Goal: Transaction & Acquisition: Purchase product/service

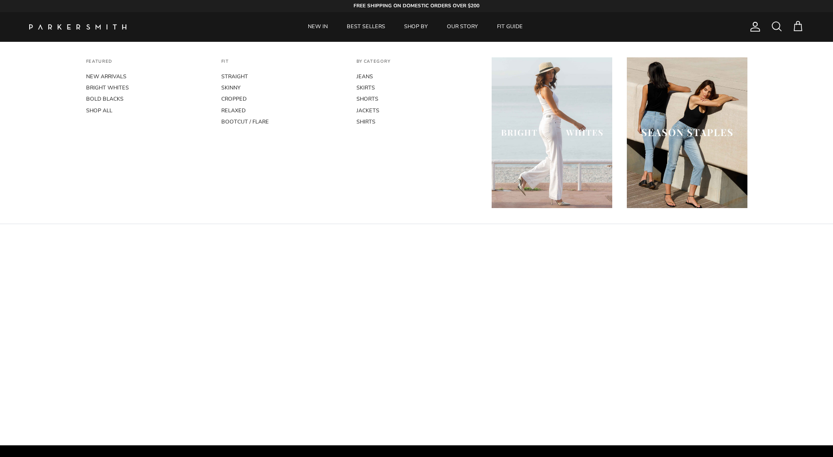
click at [777, 32] on span at bounding box center [777, 26] width 12 height 12
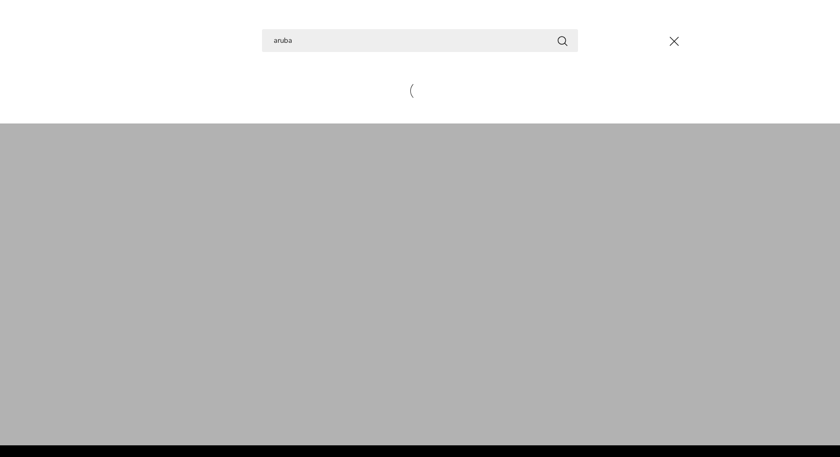
type input "aruba"
click at [563, 40] on button "Search" at bounding box center [563, 41] width 12 height 12
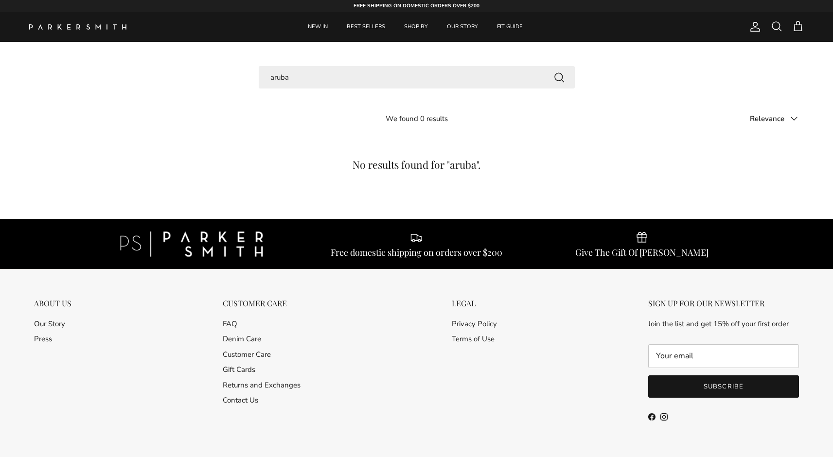
click at [305, 79] on input "aruba" at bounding box center [417, 77] width 316 height 23
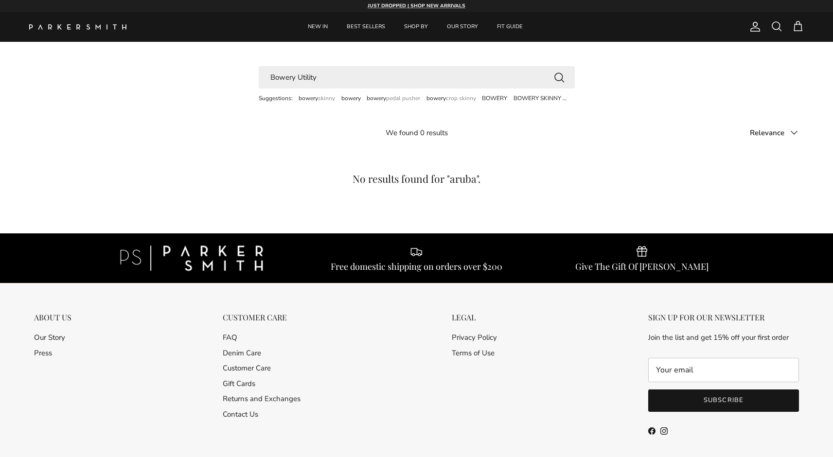
type input "Bowery Utility"
click at [559, 77] on button "Search" at bounding box center [559, 77] width 12 height 12
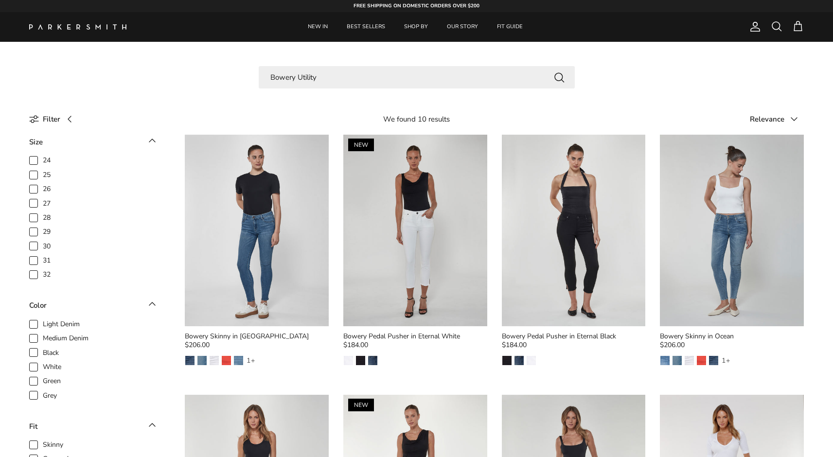
click at [332, 76] on input "Bowery Utility" at bounding box center [417, 77] width 316 height 23
type input "Byron"
click at [559, 77] on button "Search" at bounding box center [559, 77] width 12 height 12
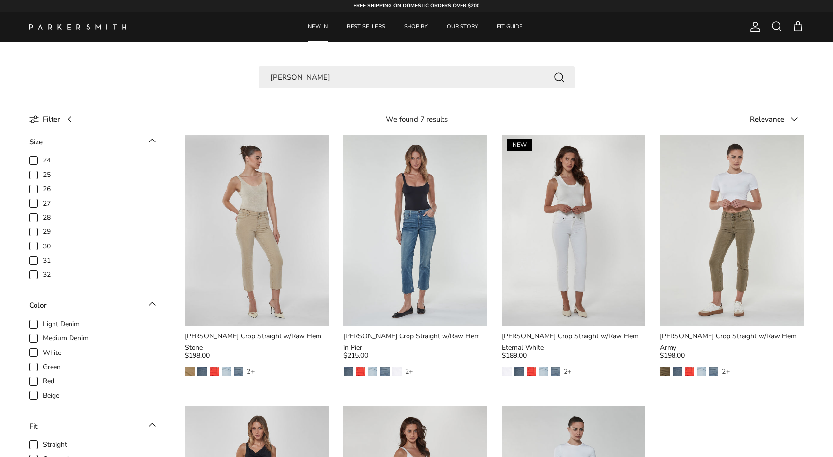
click at [315, 28] on link "NEW IN" at bounding box center [317, 27] width 37 height 30
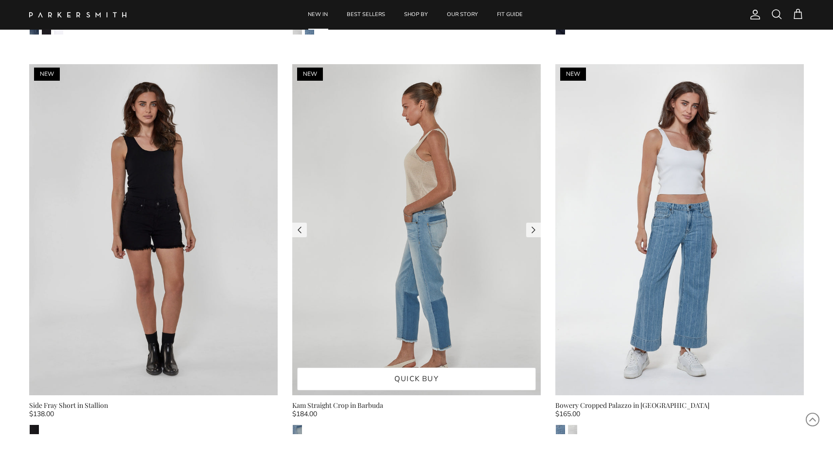
scroll to position [3678, 0]
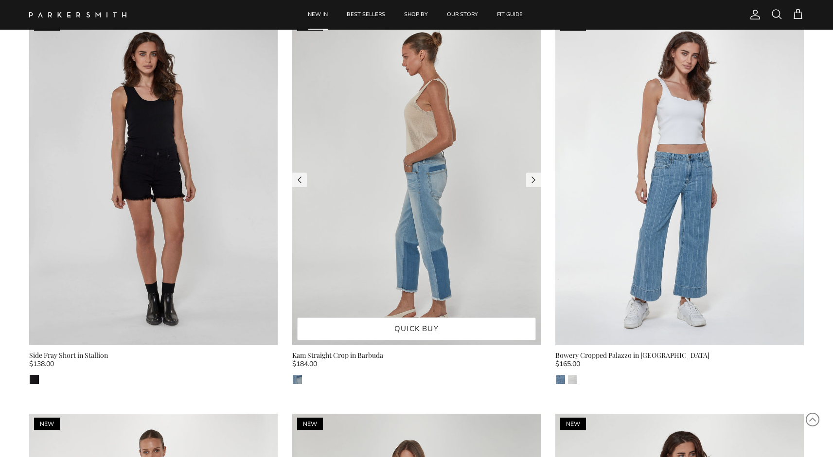
click at [390, 280] on img at bounding box center [416, 180] width 249 height 332
